Goal: Task Accomplishment & Management: Manage account settings

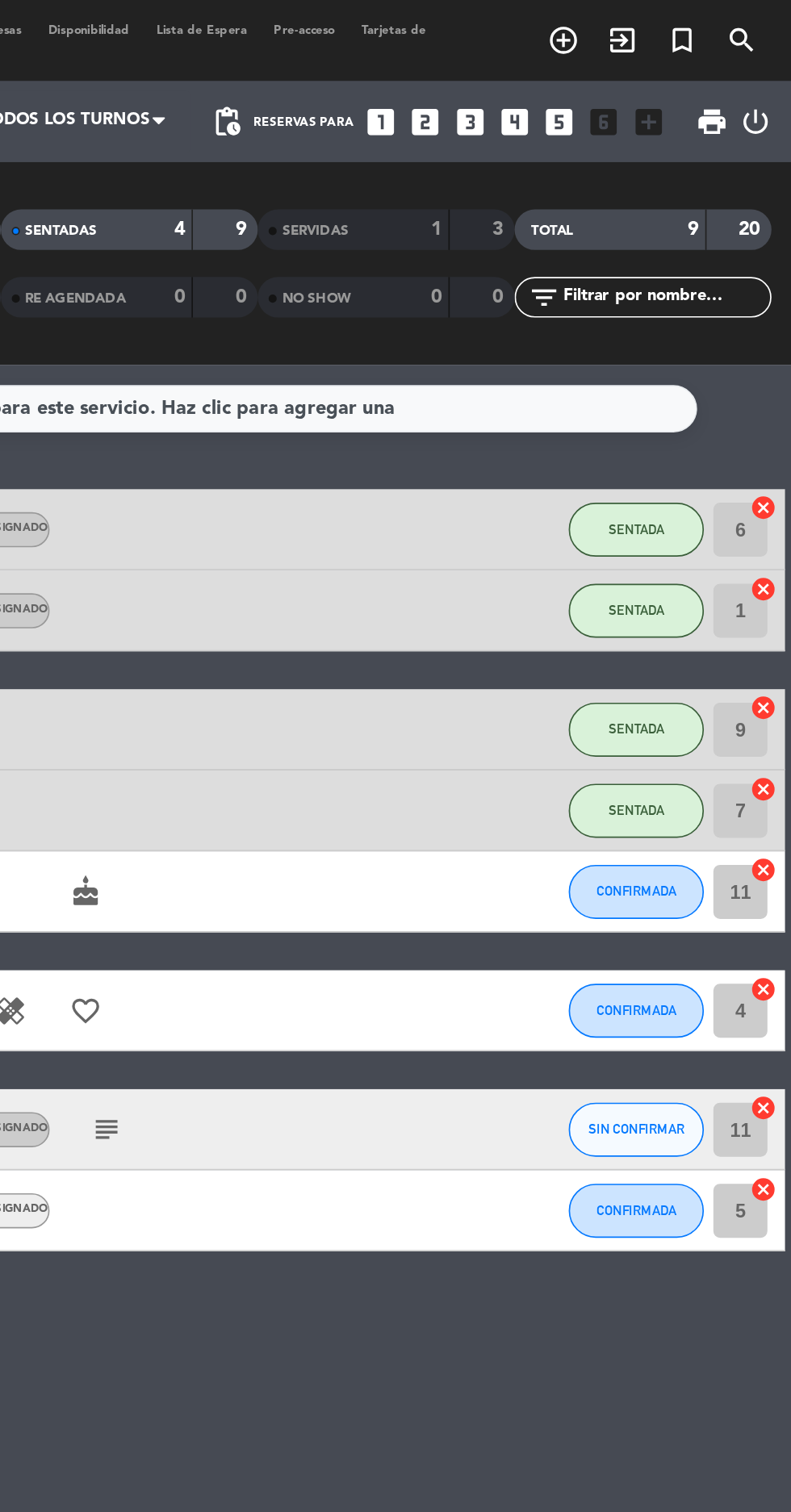
click at [774, 72] on icon "power_settings_new" at bounding box center [768, 72] width 19 height 19
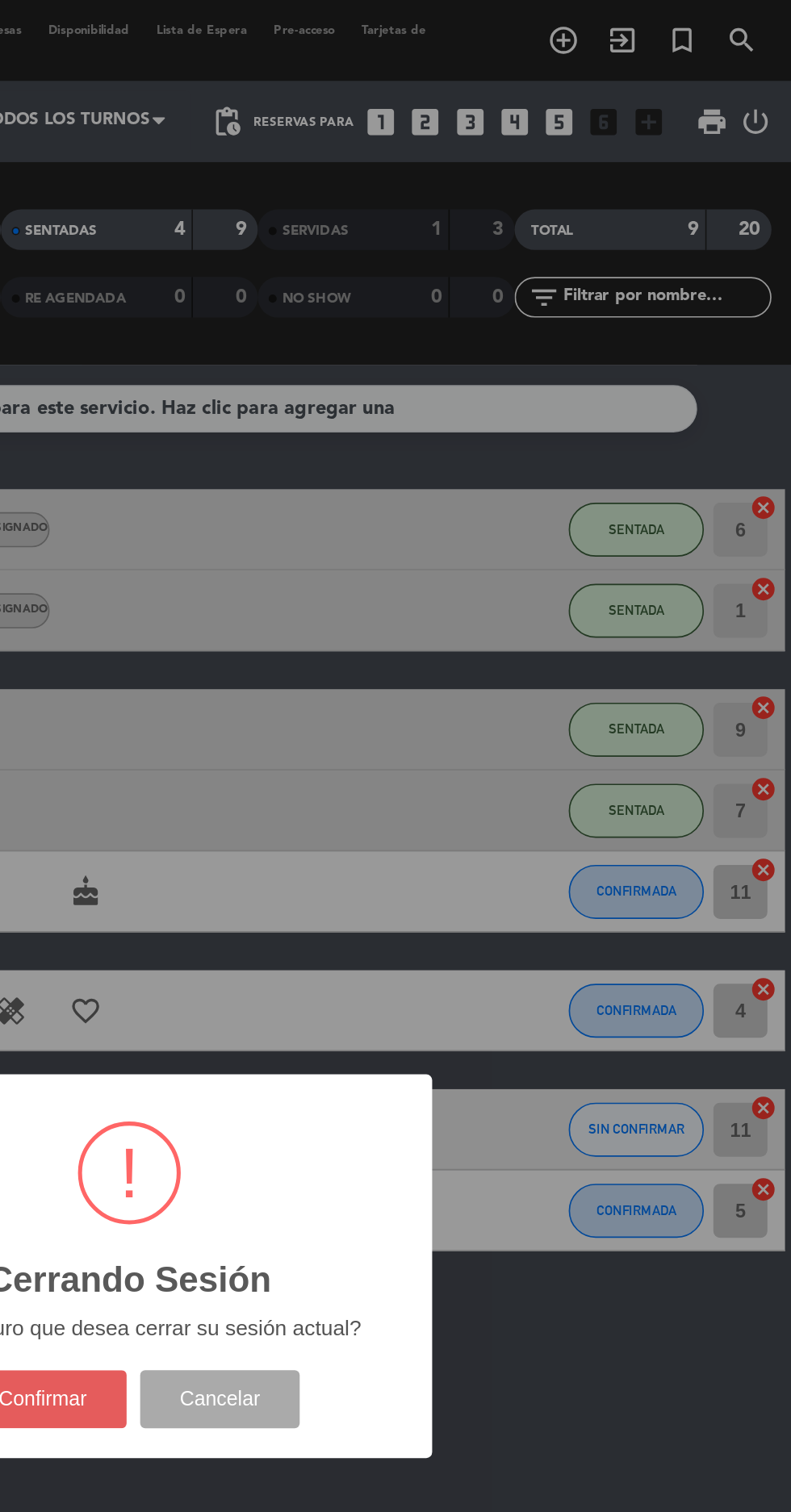
click at [350, 849] on button "Confirmar" at bounding box center [344, 835] width 101 height 35
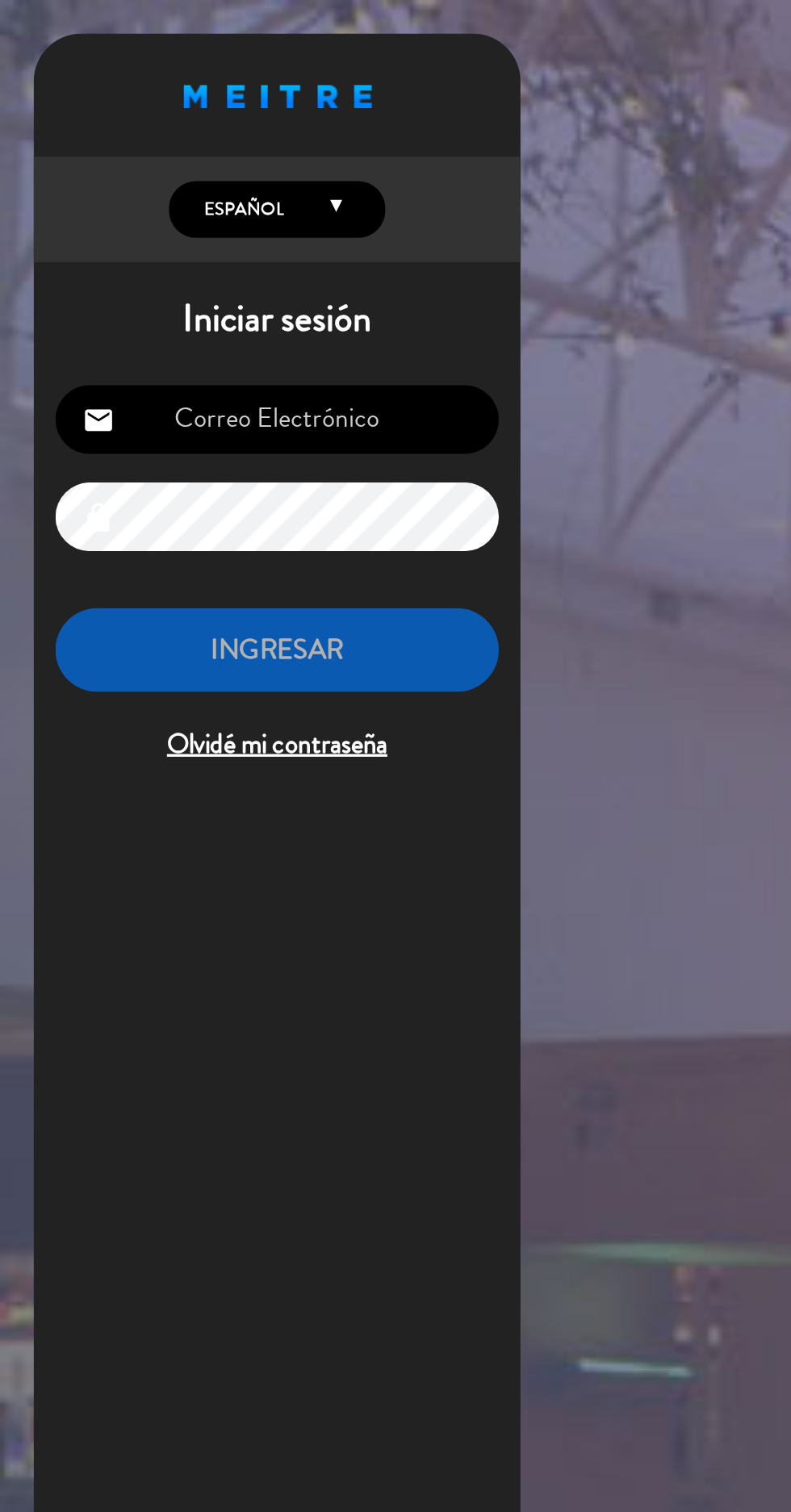
click at [146, 251] on input "email" at bounding box center [165, 250] width 265 height 41
type input "[EMAIL_ADDRESS][DOMAIN_NAME]"
